Goal: Information Seeking & Learning: Find specific fact

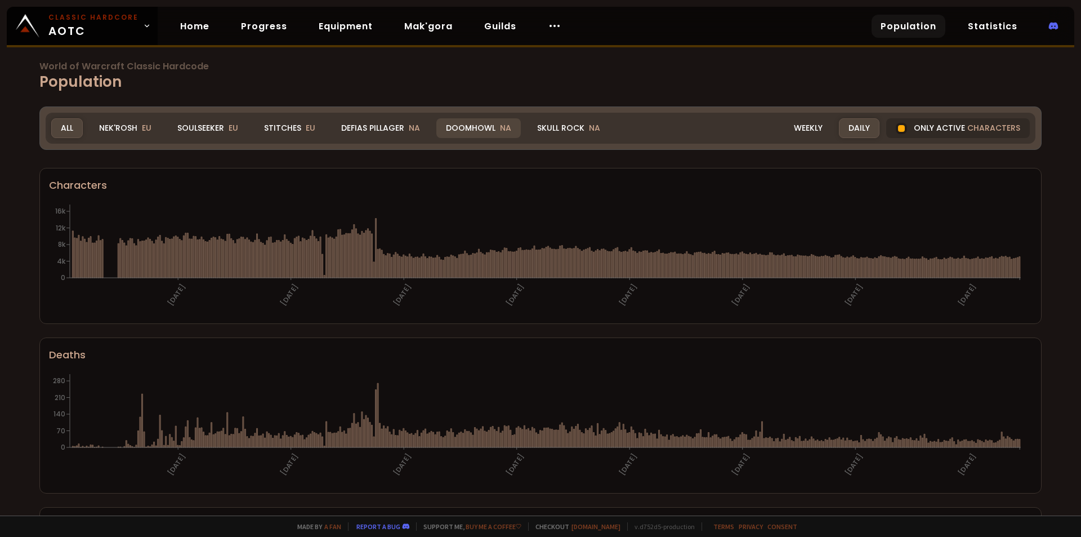
click at [455, 127] on div "Doomhowl NA" at bounding box center [478, 128] width 84 height 20
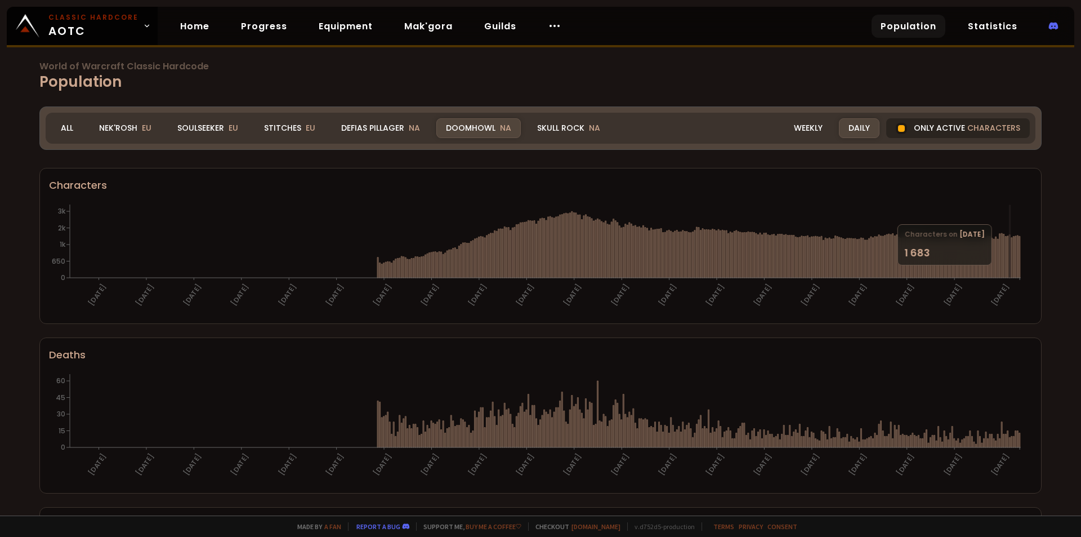
click at [898, 127] on div at bounding box center [901, 128] width 7 height 7
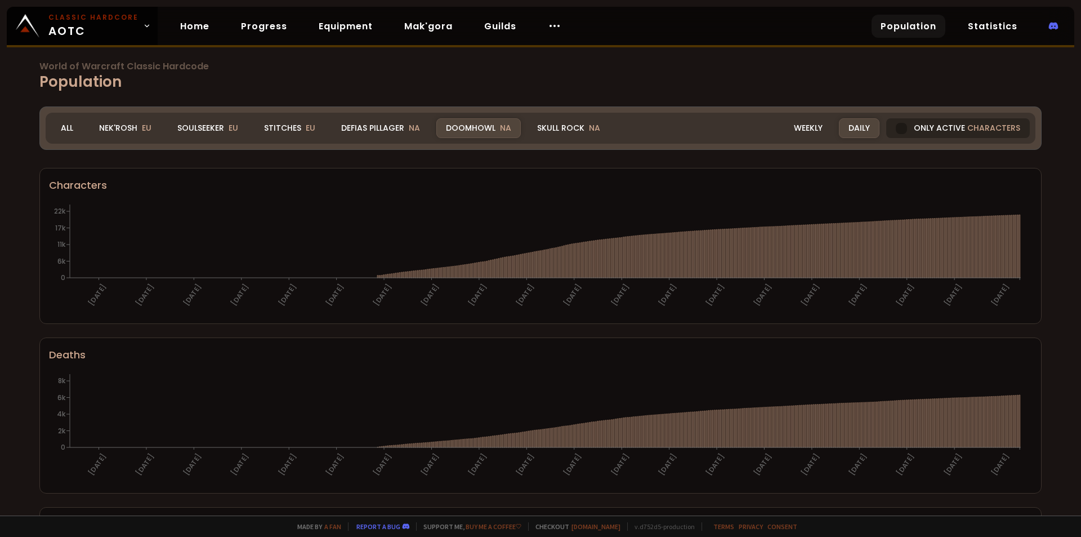
click at [897, 128] on div at bounding box center [901, 128] width 11 height 11
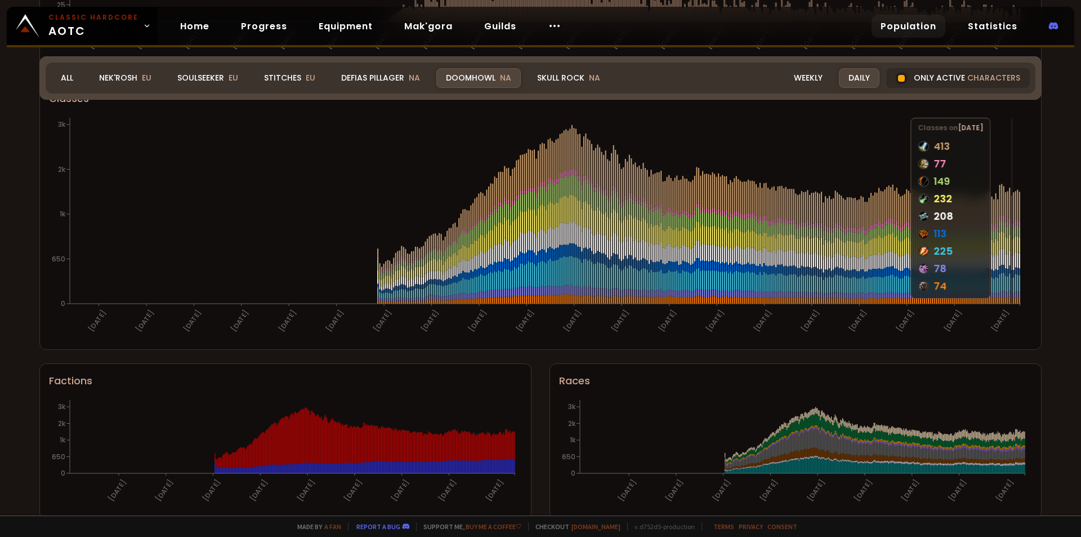
scroll to position [612, 0]
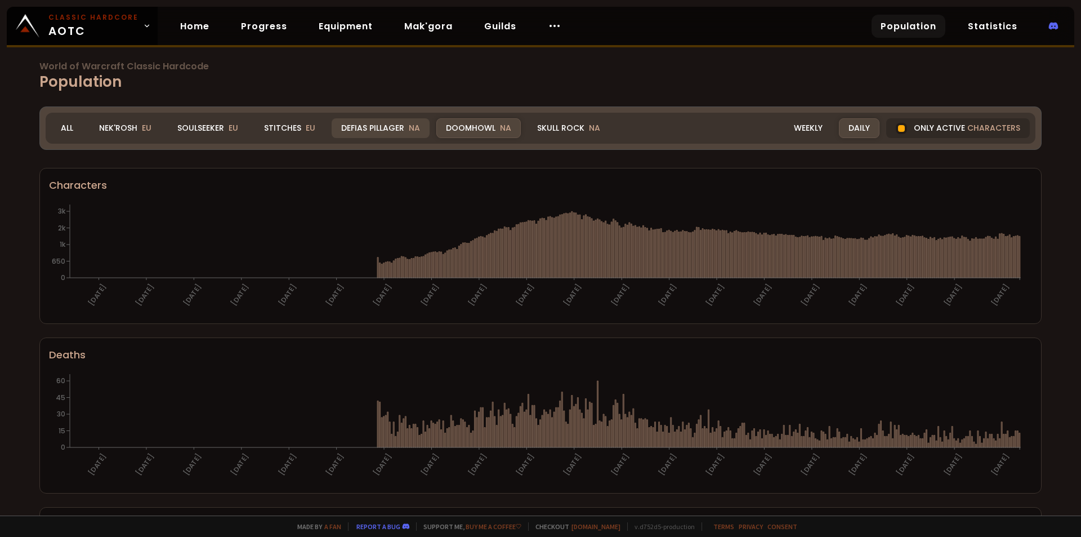
click at [395, 128] on div "Defias Pillager NA" at bounding box center [381, 128] width 98 height 20
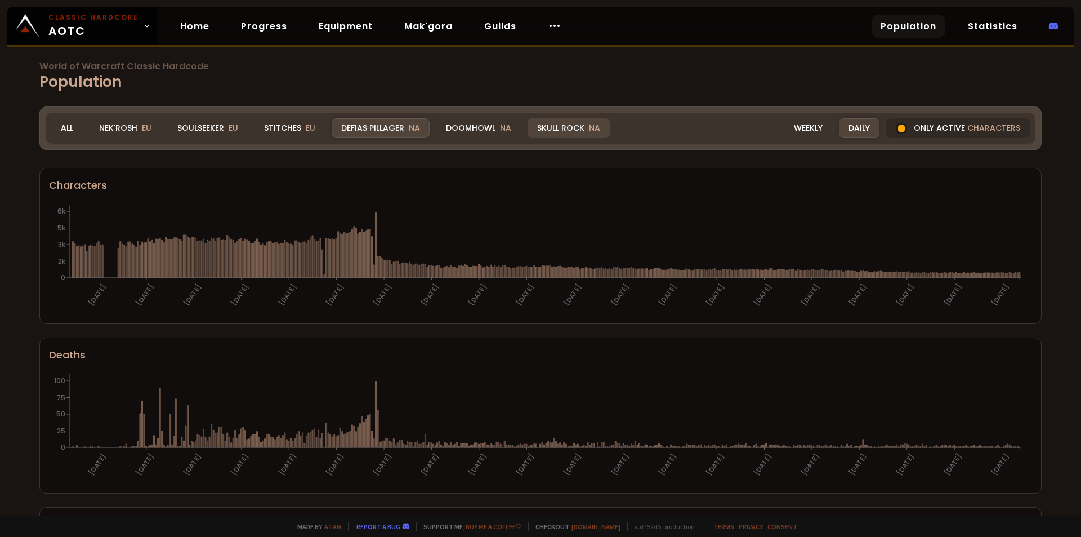
click at [531, 126] on div "Skull Rock NA" at bounding box center [569, 128] width 82 height 20
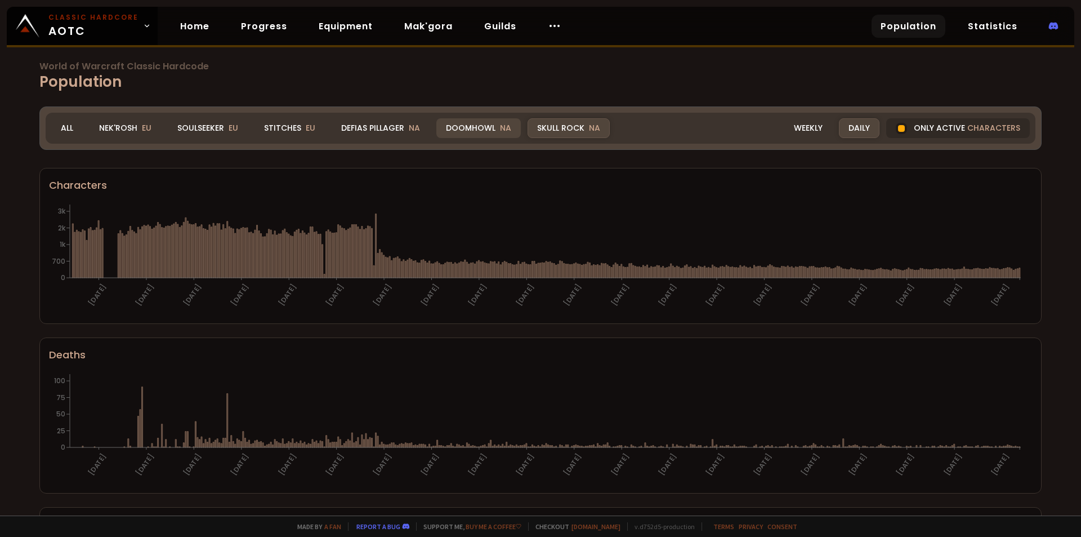
click at [495, 124] on div "Doomhowl NA" at bounding box center [478, 128] width 84 height 20
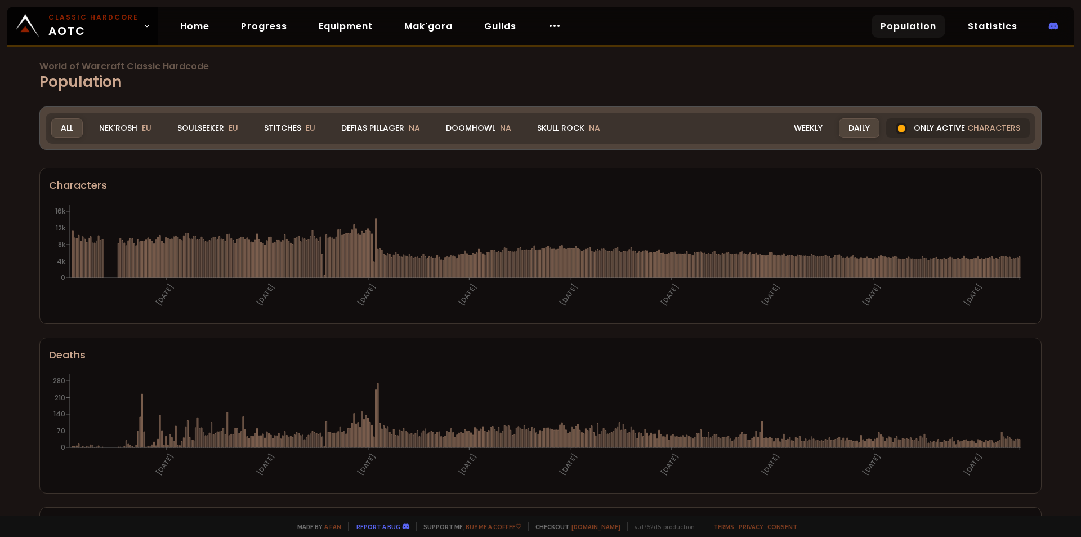
click at [479, 128] on div "Doomhowl NA" at bounding box center [478, 128] width 84 height 20
